Goal: Navigation & Orientation: Understand site structure

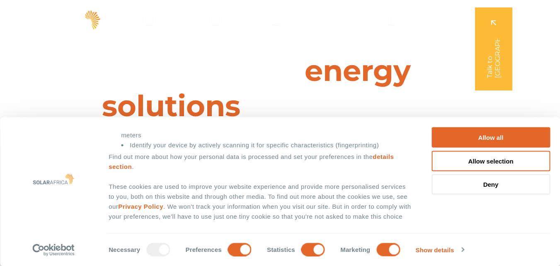
drag, startPoint x: 154, startPoint y: 189, endPoint x: 163, endPoint y: 189, distance: 8.7
click at [163, 189] on span "These cookies are used to improve your website experience and provide more pers…" at bounding box center [258, 195] width 299 height 27
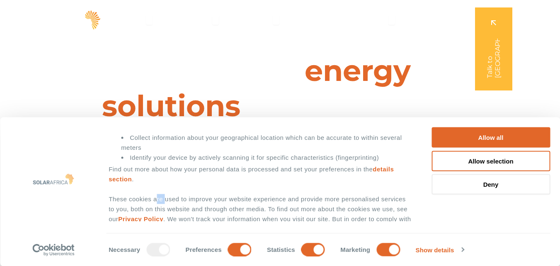
scroll to position [104, 0]
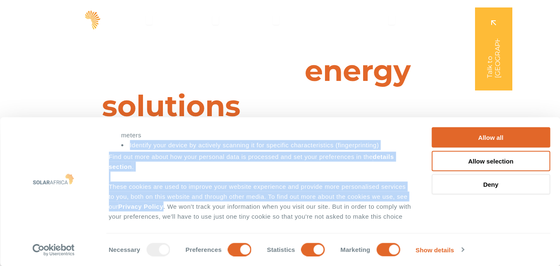
drag, startPoint x: 118, startPoint y: 144, endPoint x: 151, endPoint y: 206, distance: 70.3
click at [151, 206] on div "We and our 965 partners process your personal data, e.g. your IP-number, using …" at bounding box center [261, 135] width 304 height 192
click at [157, 172] on div "We and our 965 partners process your personal data, e.g. your IP-number, using …" at bounding box center [261, 135] width 304 height 192
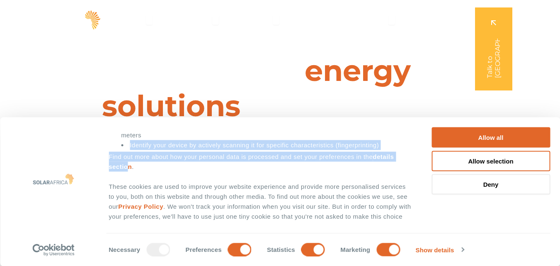
drag, startPoint x: 127, startPoint y: 143, endPoint x: 126, endPoint y: 162, distance: 18.2
click at [126, 162] on div "We and our 965 partners process your personal data, e.g. your IP-number, using …" at bounding box center [261, 135] width 304 height 192
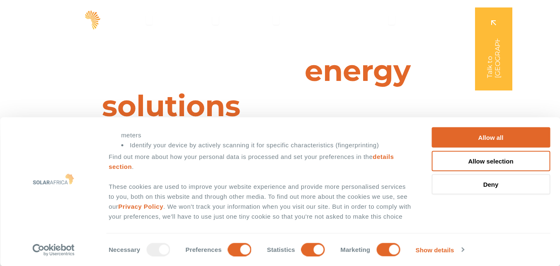
drag, startPoint x: 106, startPoint y: 182, endPoint x: 107, endPoint y: 187, distance: 5.0
click at [109, 187] on span "These cookies are used to improve your website experience and provide more pers…" at bounding box center [258, 195] width 299 height 27
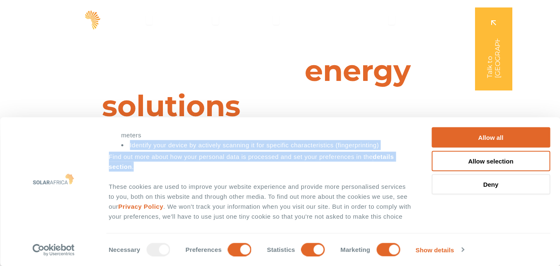
drag, startPoint x: 126, startPoint y: 146, endPoint x: 131, endPoint y: 167, distance: 21.7
click at [131, 167] on div "We and our 965 partners process your personal data, e.g. your IP-number, using …" at bounding box center [261, 135] width 304 height 192
